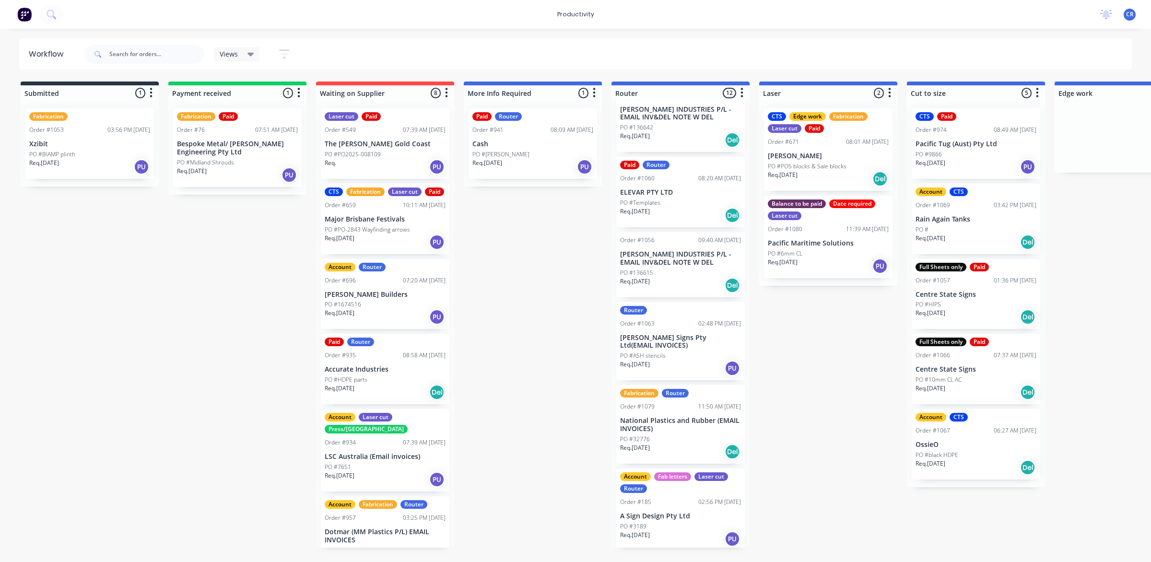
scroll to position [495, 0]
click at [829, 253] on div "PO #6mm CL" at bounding box center [828, 253] width 121 height 9
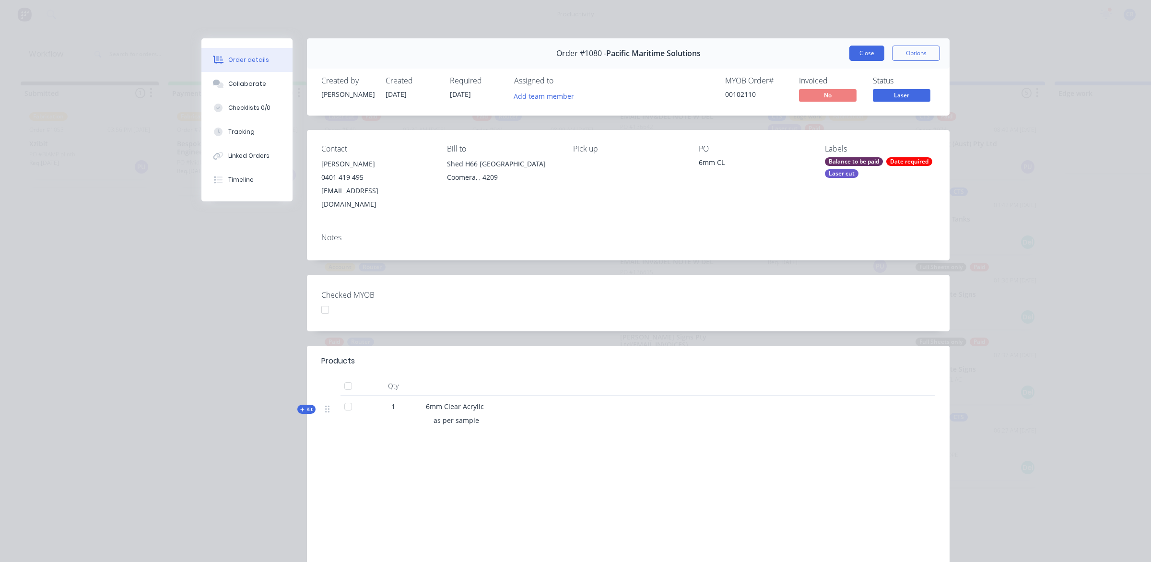
click at [861, 54] on button "Close" at bounding box center [867, 53] width 35 height 15
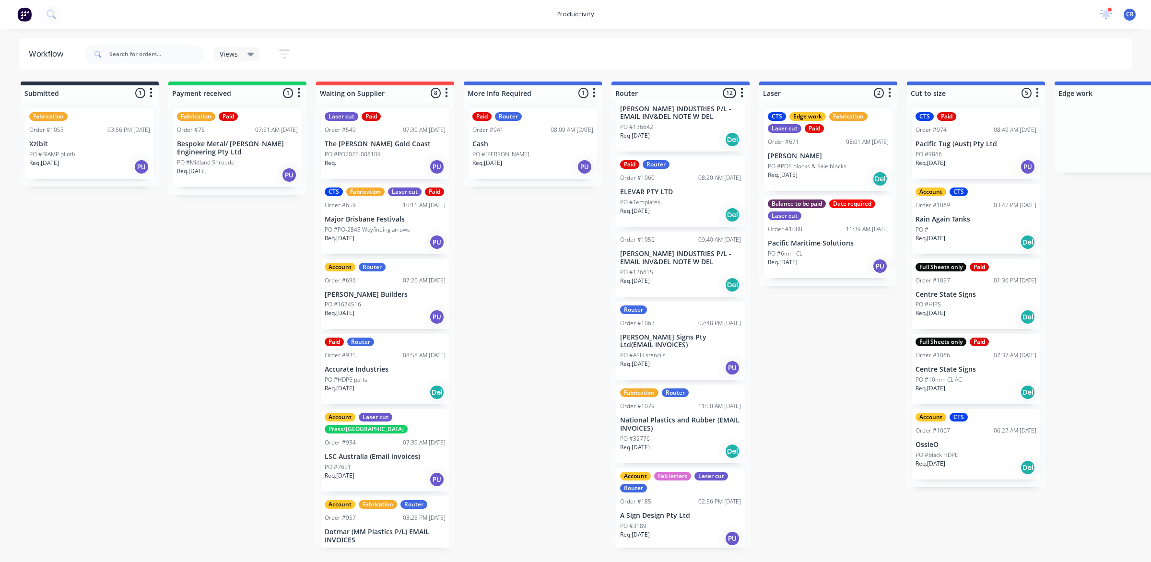
click at [809, 254] on div "PO #6mm CL" at bounding box center [828, 253] width 121 height 9
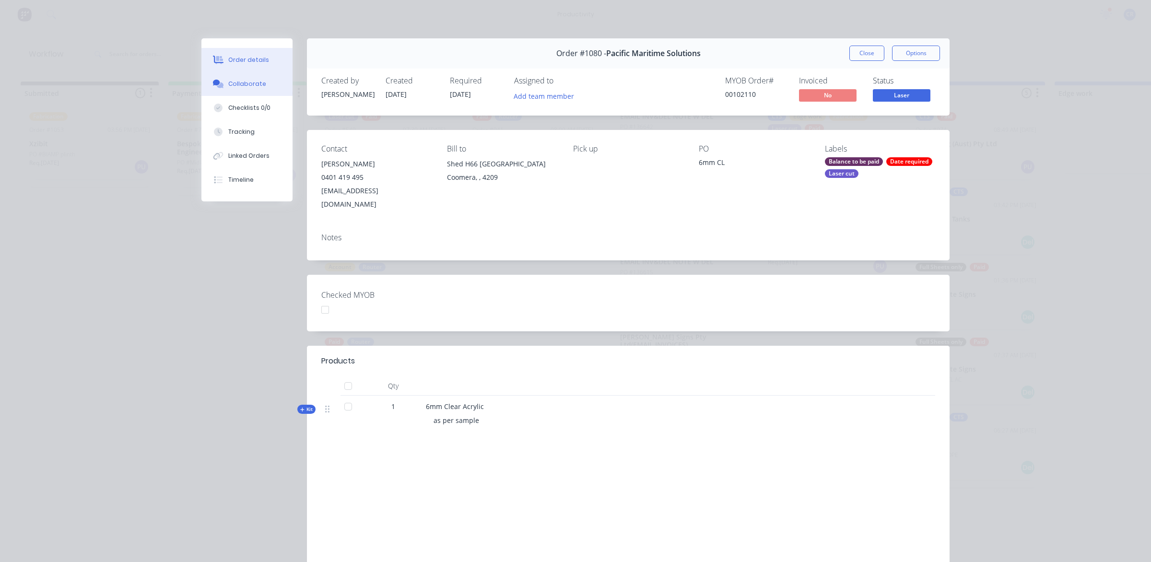
click at [248, 88] on div "Collaborate" at bounding box center [247, 84] width 38 height 9
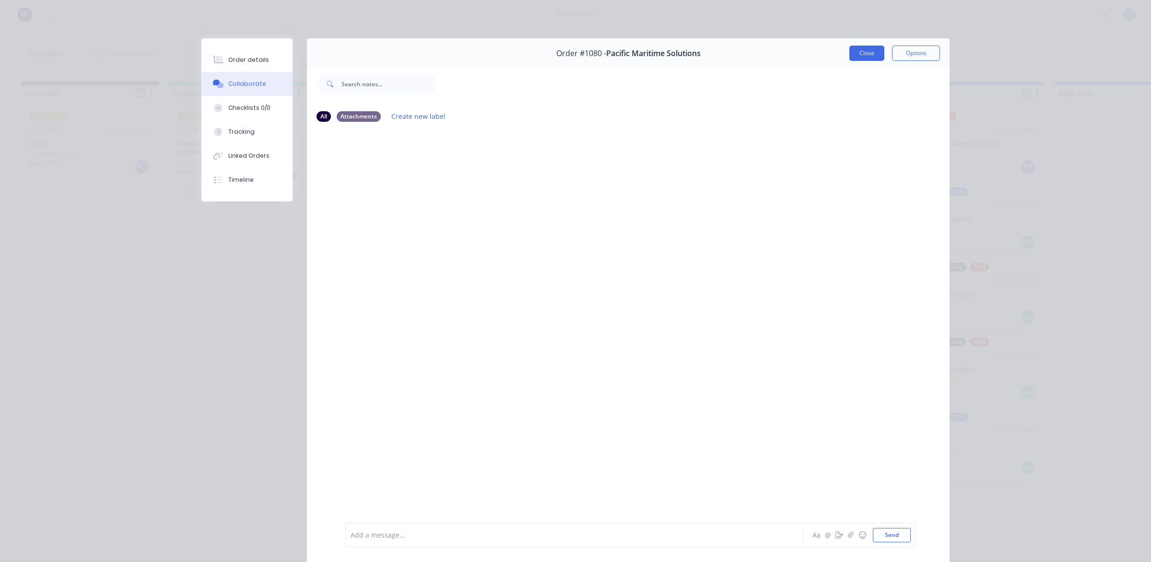
click at [864, 53] on button "Close" at bounding box center [867, 53] width 35 height 15
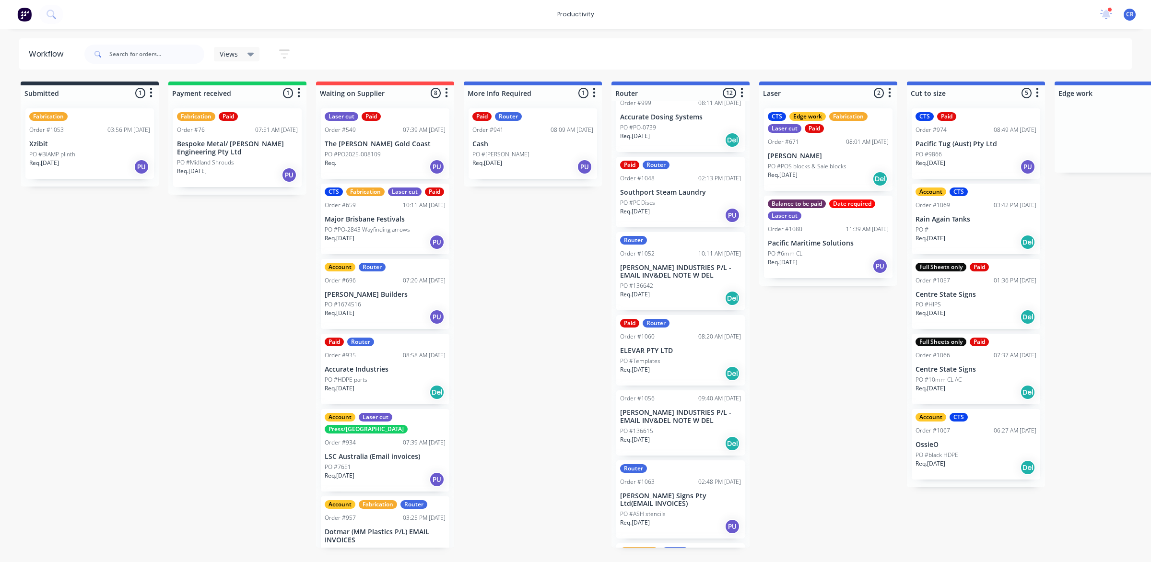
scroll to position [315, 0]
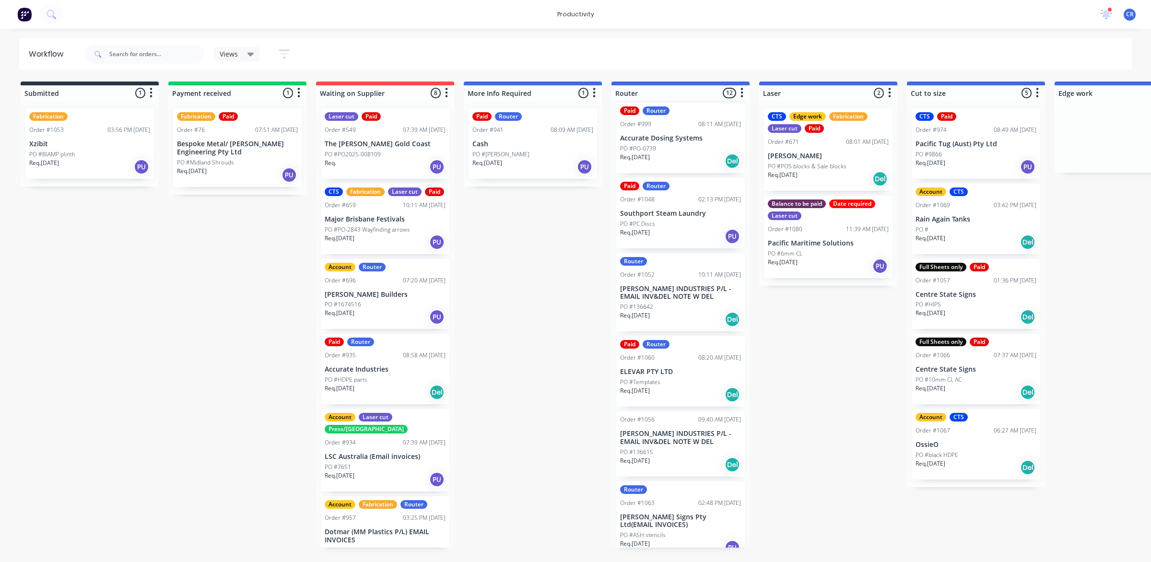
click at [809, 243] on p "Pacific Maritime Solutions" at bounding box center [828, 243] width 121 height 8
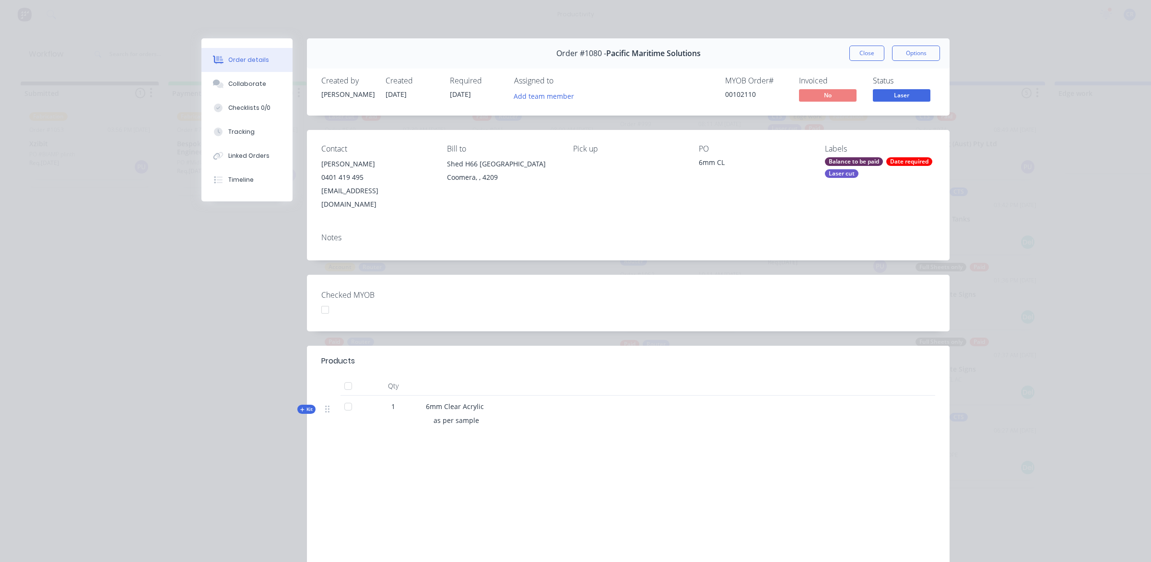
click at [856, 53] on button "Close" at bounding box center [867, 53] width 35 height 15
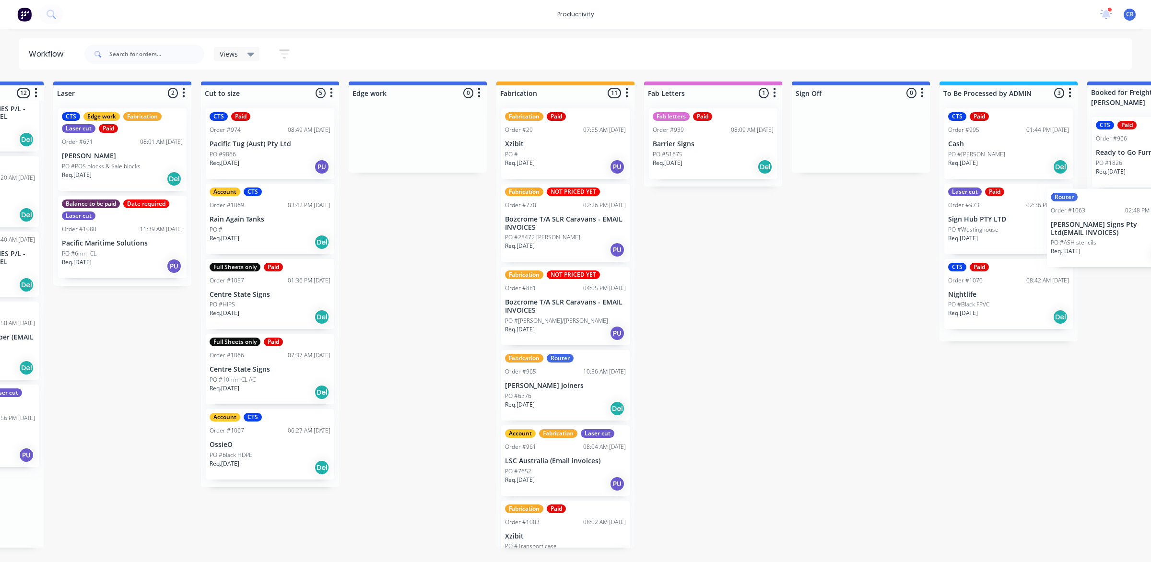
scroll to position [0, 759]
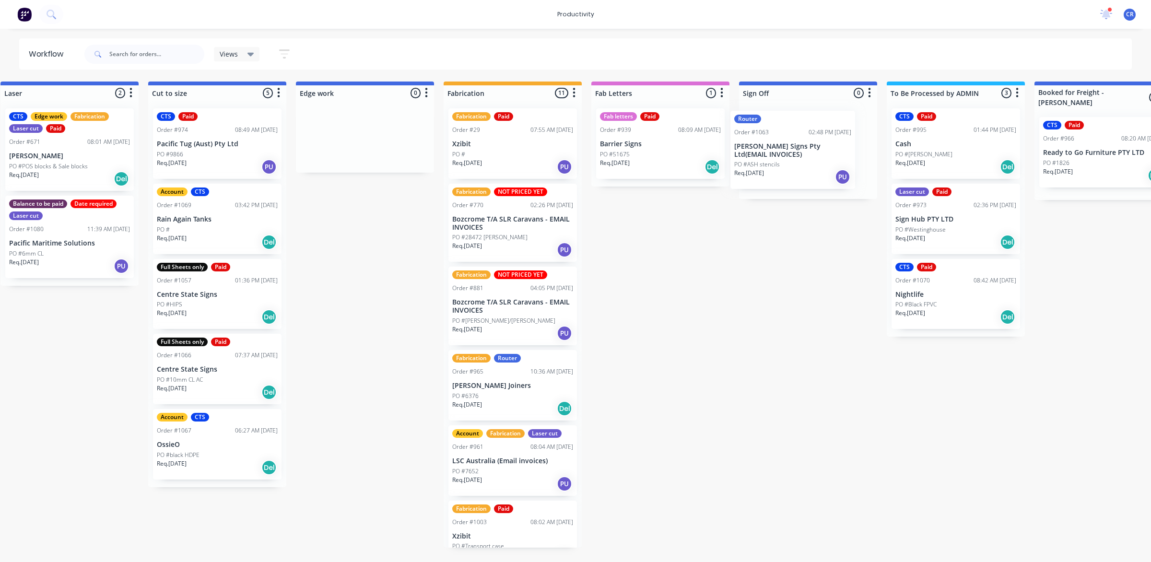
drag, startPoint x: 670, startPoint y: 353, endPoint x: 792, endPoint y: 157, distance: 230.3
click at [792, 157] on div "Submitted 1 Sort By Created date Required date Order number Customer name Most …" at bounding box center [381, 315] width 2295 height 466
click at [791, 157] on div "Router Order #1063 02:48 PM [DATE] [PERSON_NAME] Signs Pty Ltd(EMAIL INVOICES) …" at bounding box center [808, 147] width 129 height 79
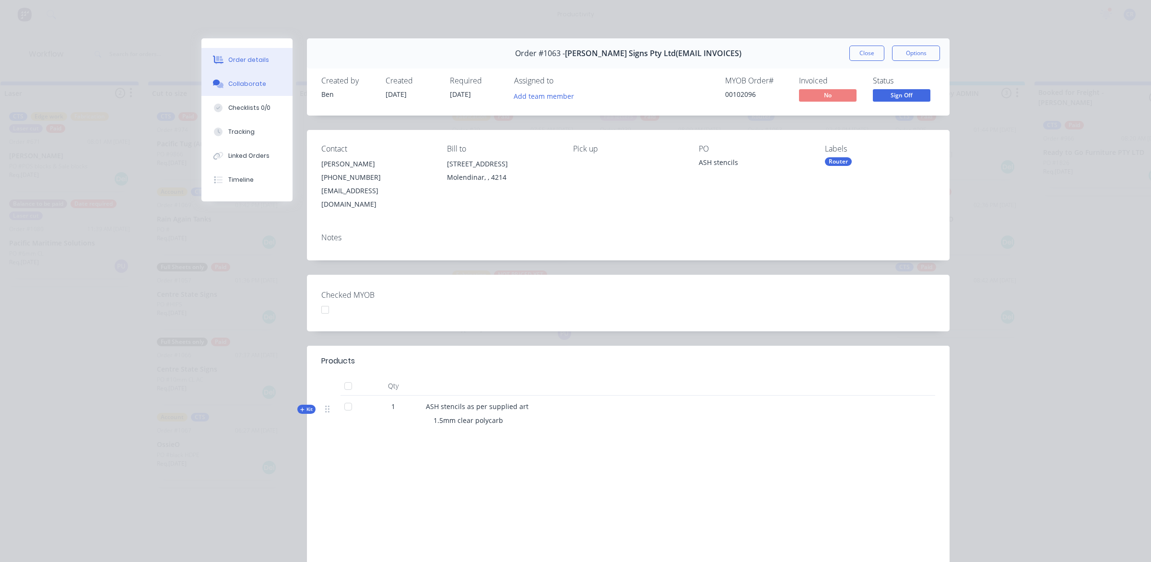
click at [262, 91] on button "Collaborate" at bounding box center [246, 84] width 91 height 24
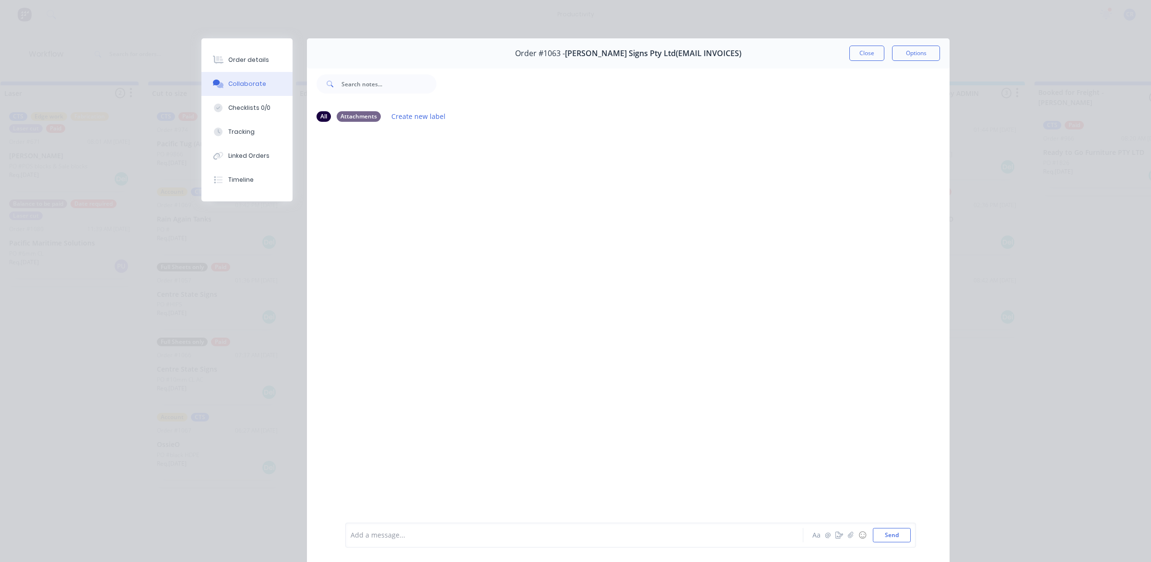
click at [390, 532] on div at bounding box center [561, 536] width 420 height 10
click at [890, 536] on button "Send" at bounding box center [892, 535] width 38 height 14
click at [862, 55] on button "Close" at bounding box center [867, 53] width 35 height 15
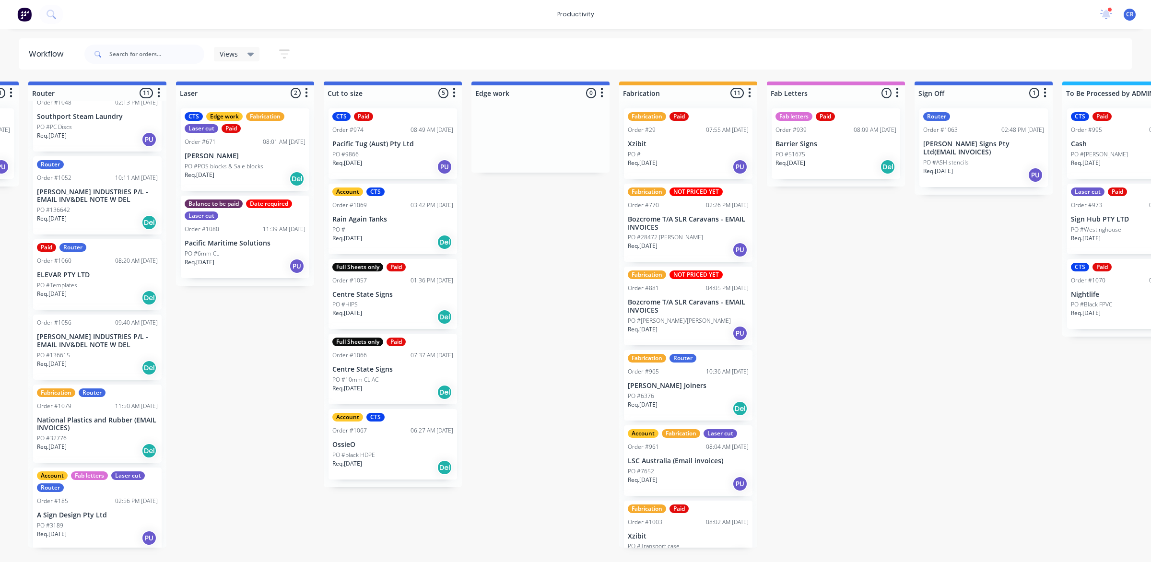
scroll to position [0, 579]
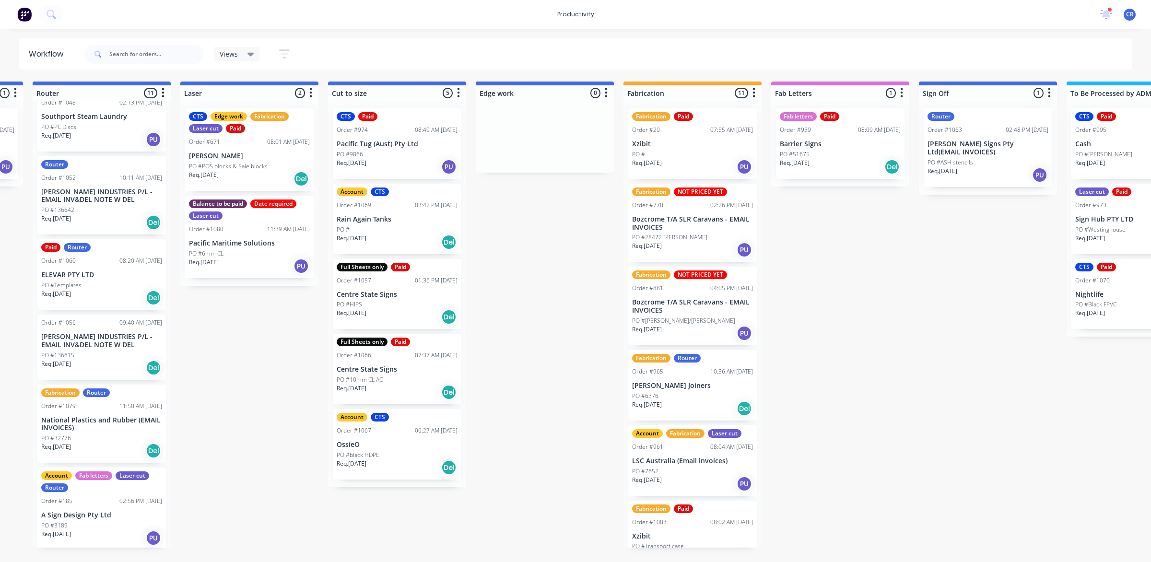
click at [287, 244] on p "Pacific Maritime Solutions" at bounding box center [249, 243] width 121 height 8
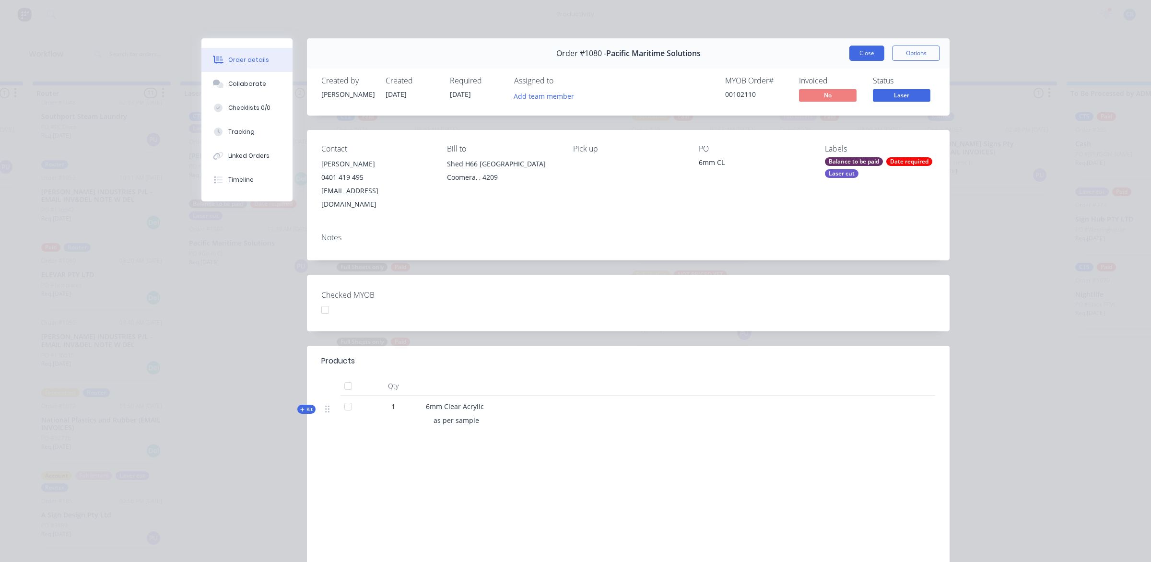
click at [850, 50] on button "Close" at bounding box center [867, 53] width 35 height 15
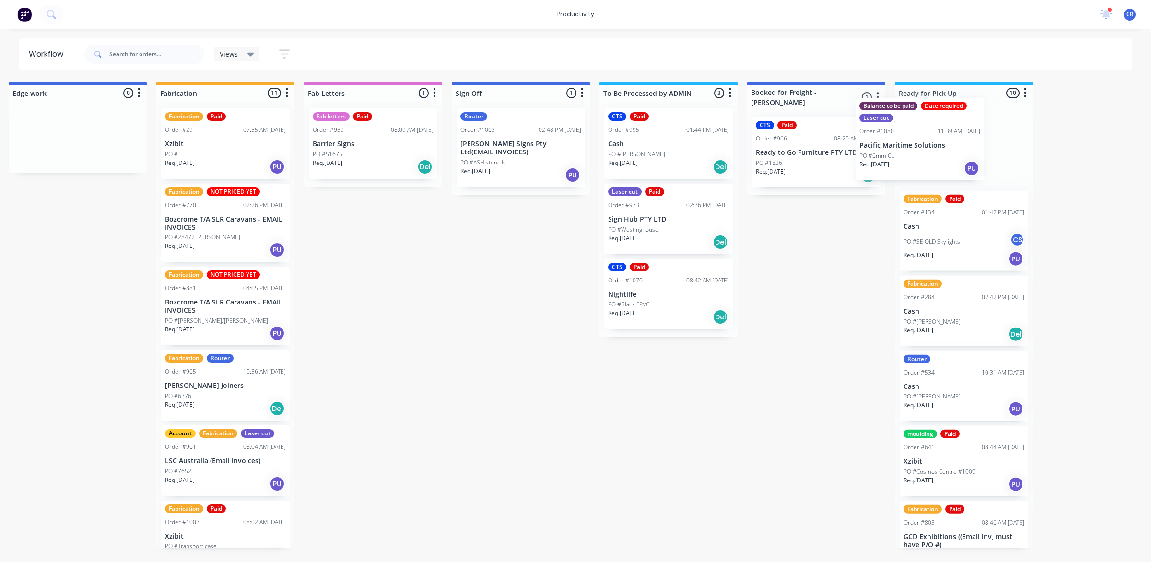
scroll to position [0, 1048]
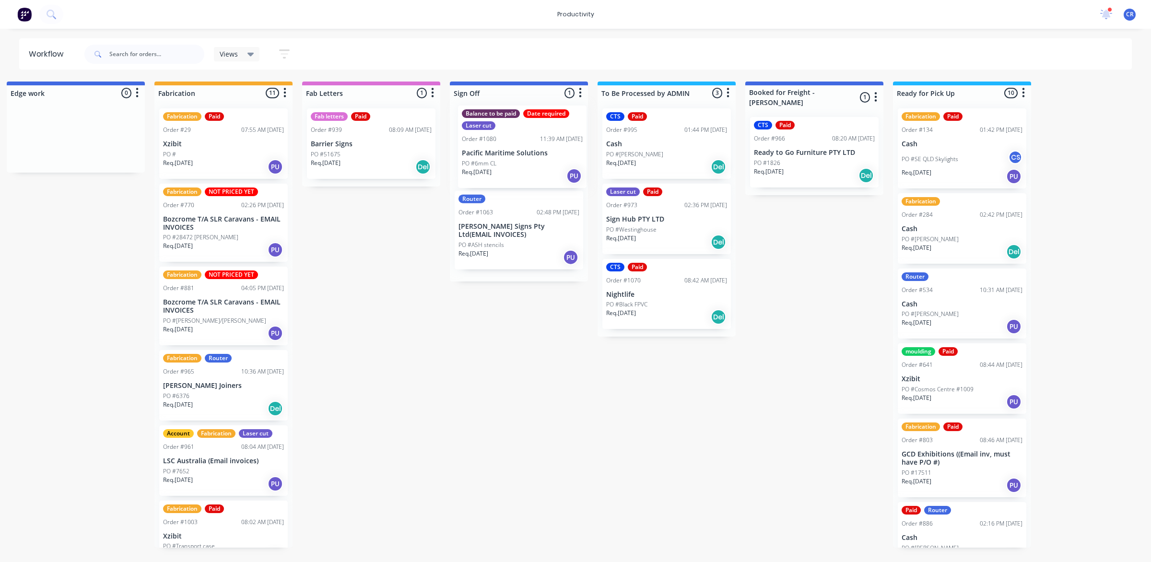
drag, startPoint x: 253, startPoint y: 230, endPoint x: 532, endPoint y: 140, distance: 293.1
click at [532, 140] on div "Submitted 1 Sort By Created date Required date Order number Customer name Most …" at bounding box center [92, 315] width 2295 height 466
click at [516, 147] on div "Balance to be paid Date required Laser cut Order #1080 11:39 AM [DATE] Pacific …" at bounding box center [519, 149] width 129 height 83
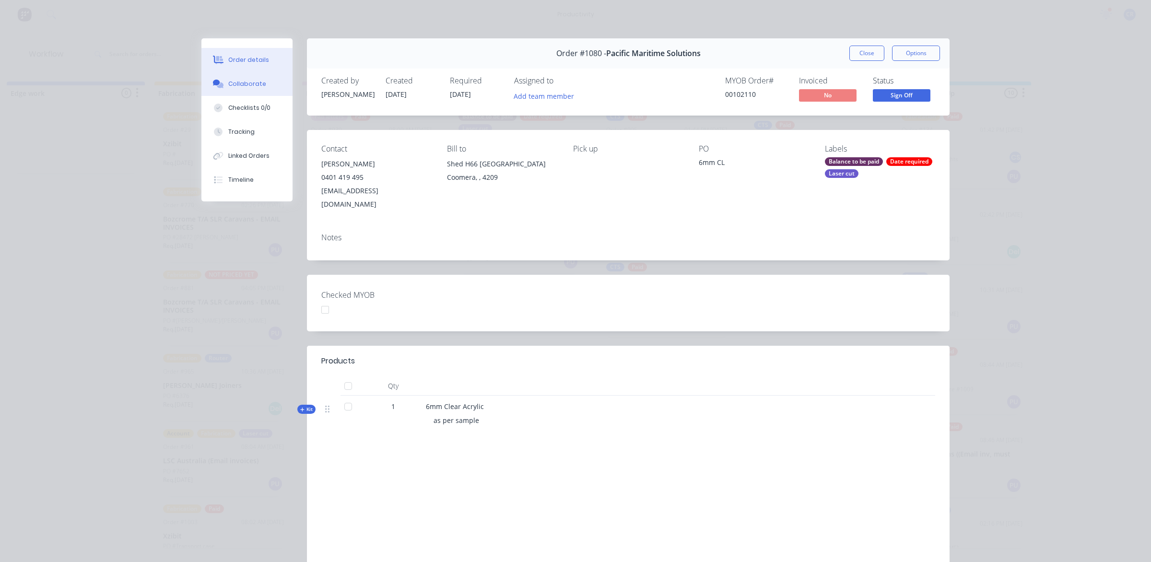
click at [228, 83] on div "Collaborate" at bounding box center [247, 84] width 38 height 9
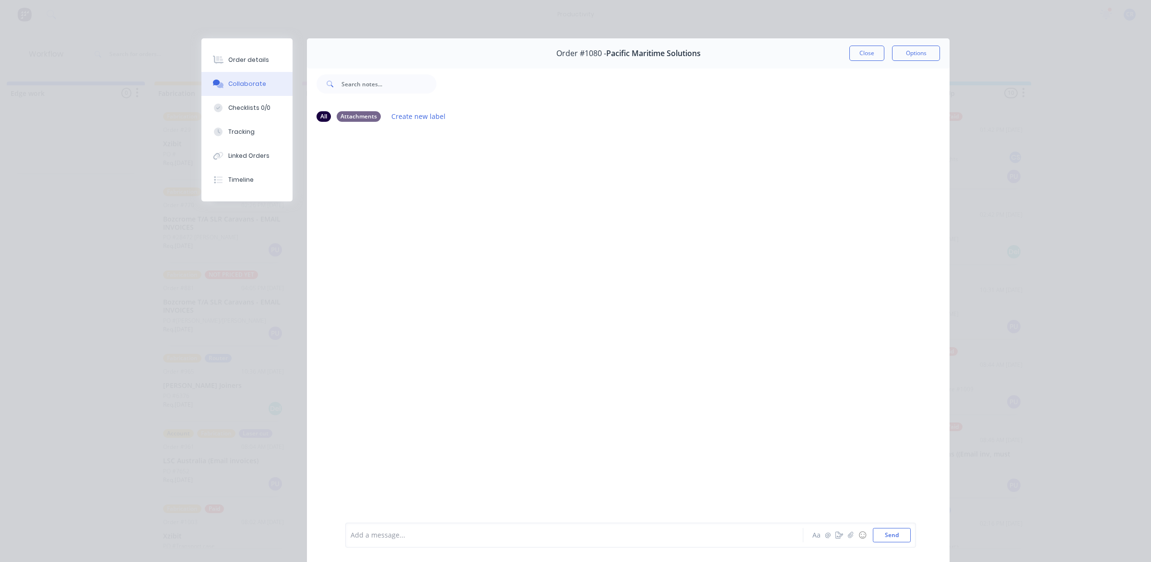
click at [428, 536] on div at bounding box center [561, 536] width 420 height 10
click at [893, 536] on button "Send" at bounding box center [892, 535] width 38 height 14
click at [852, 49] on button "Close" at bounding box center [867, 53] width 35 height 15
